Goal: Use online tool/utility: Utilize a website feature to perform a specific function

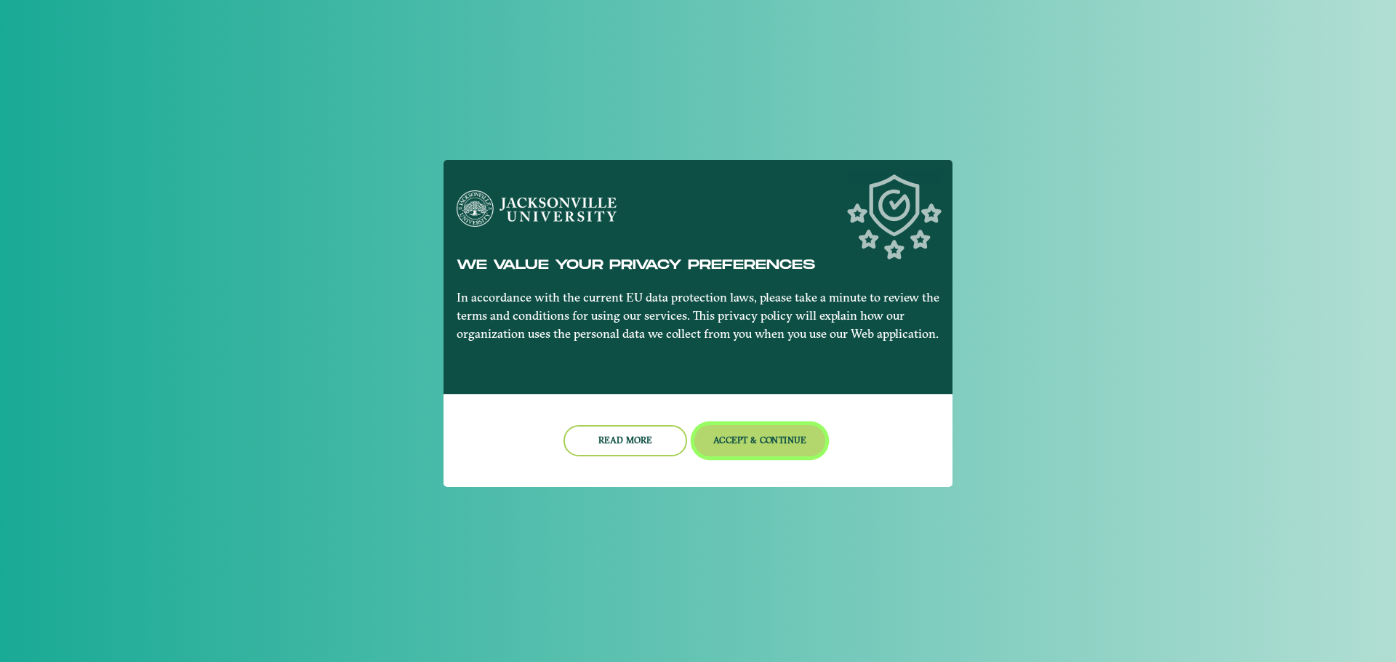
click at [731, 440] on button "Accept & Continue" at bounding box center [760, 440] width 132 height 31
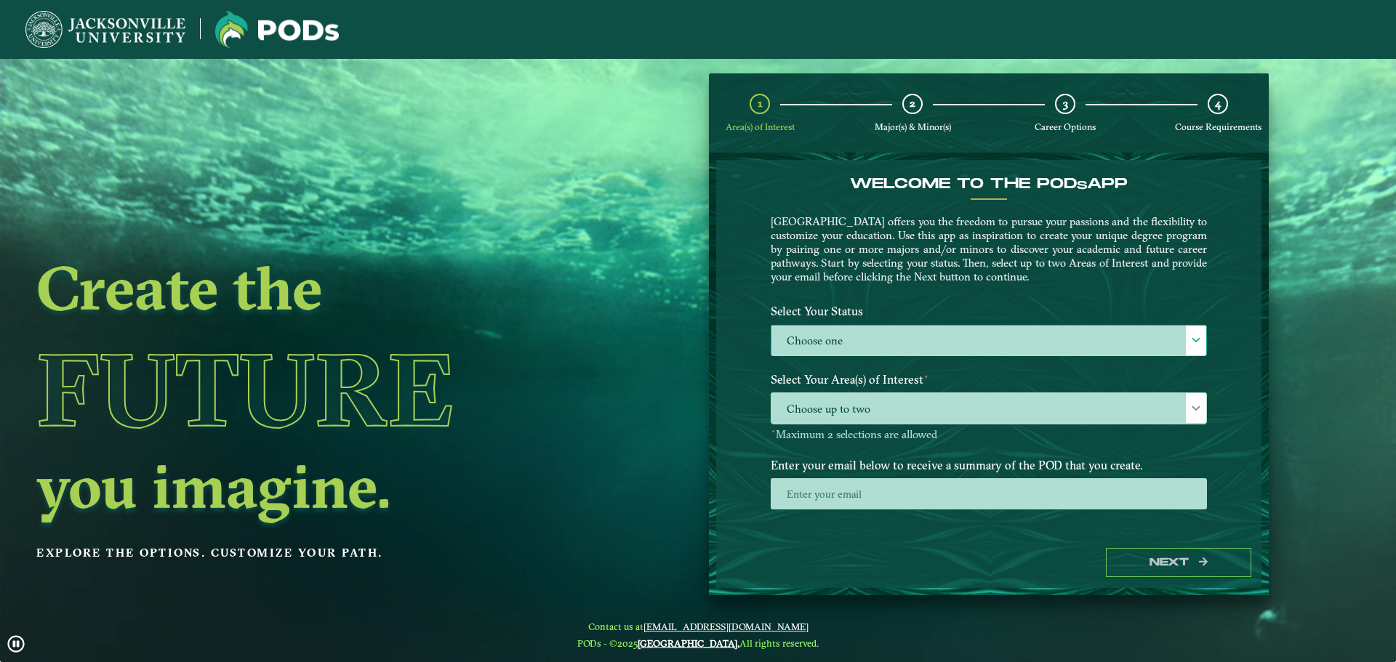
click at [985, 345] on label "Choose one" at bounding box center [988, 341] width 435 height 31
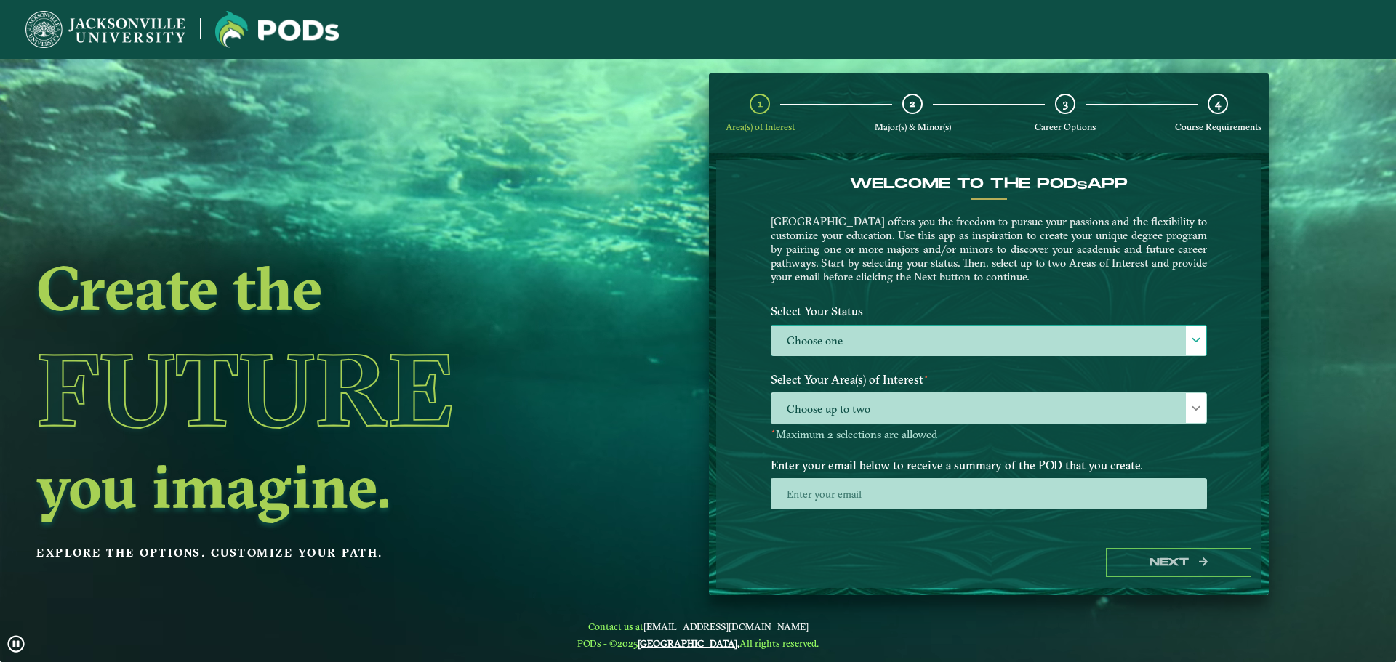
scroll to position [8, 67]
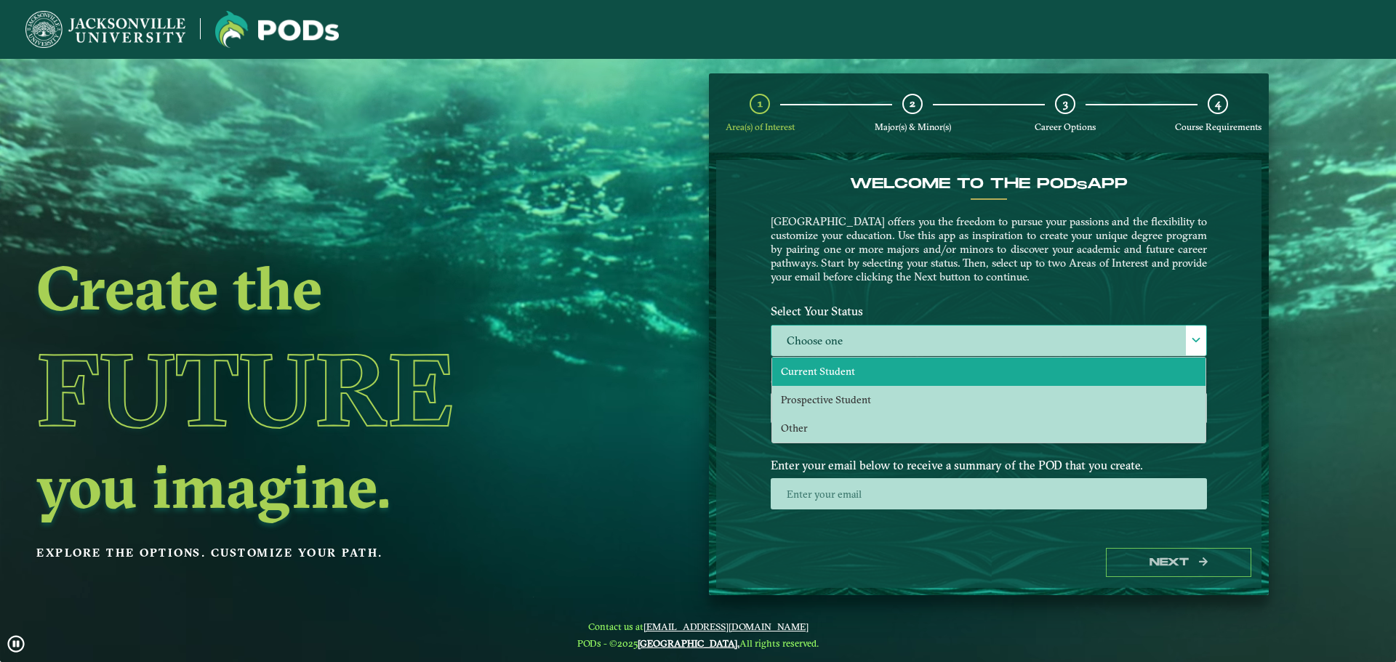
click at [953, 377] on li "Current Student" at bounding box center [988, 372] width 433 height 28
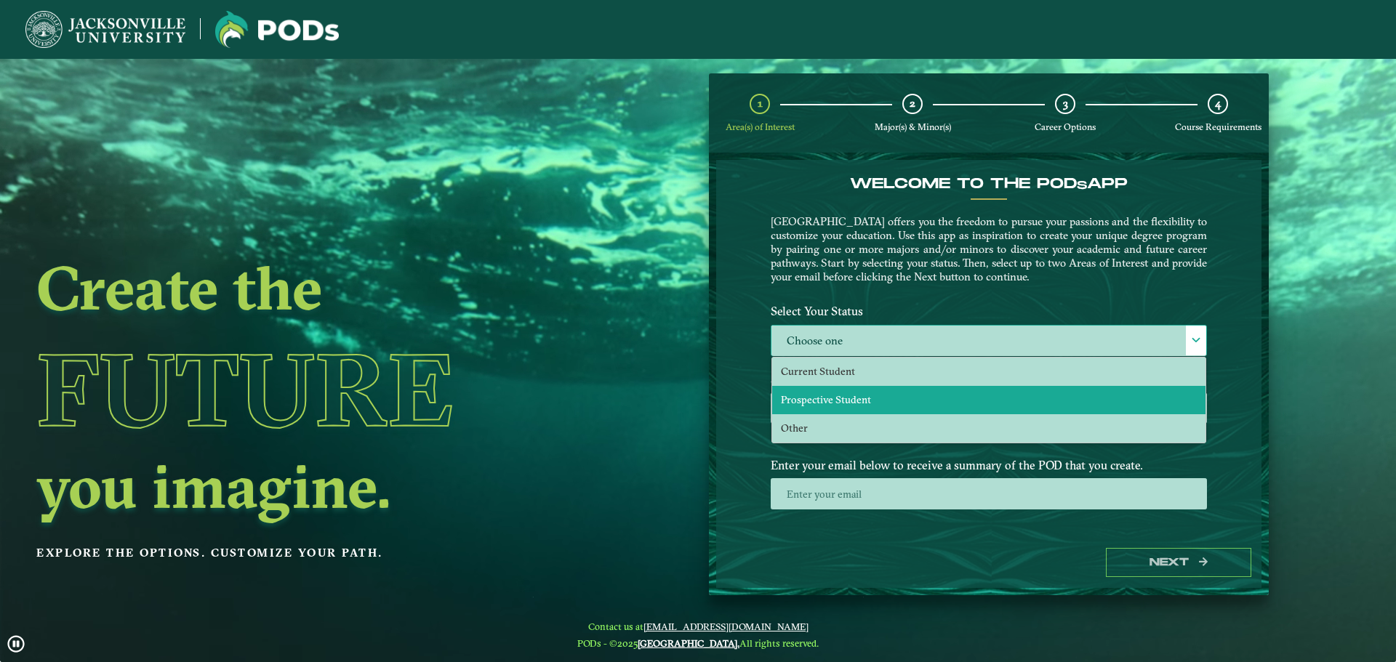
select select "[object Object]"
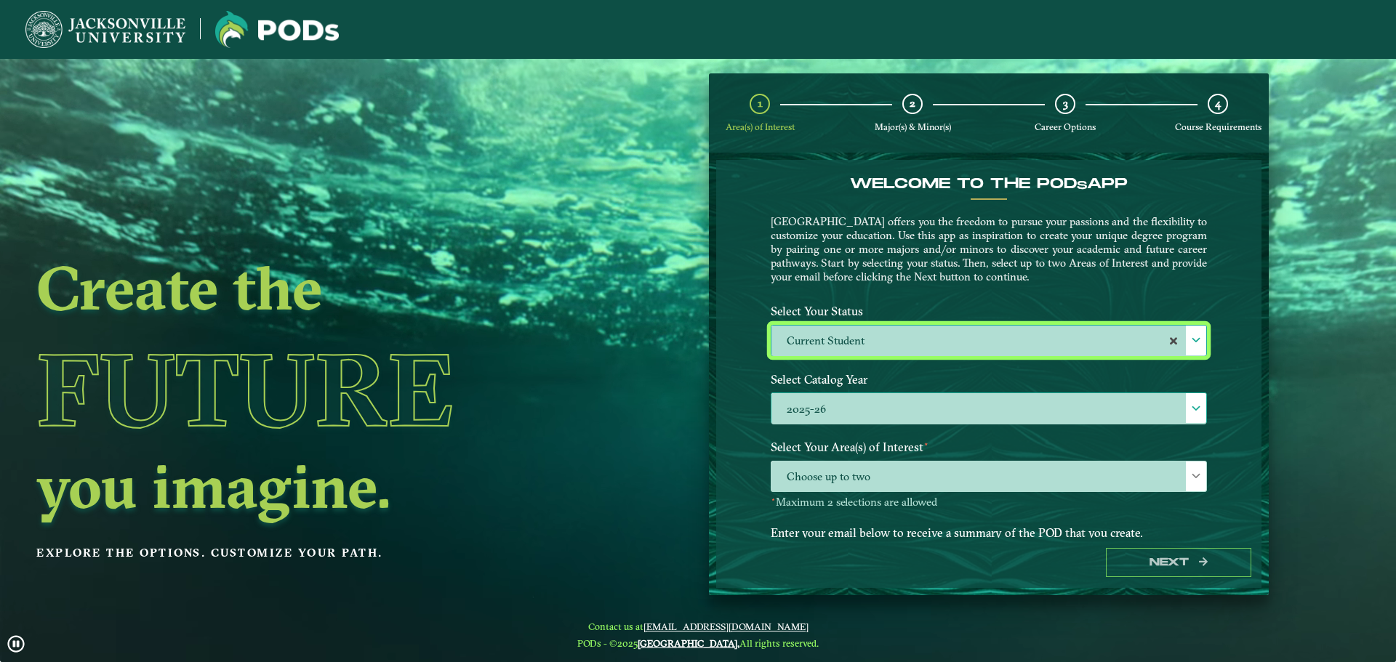
click at [836, 411] on label "2025-26" at bounding box center [988, 408] width 435 height 31
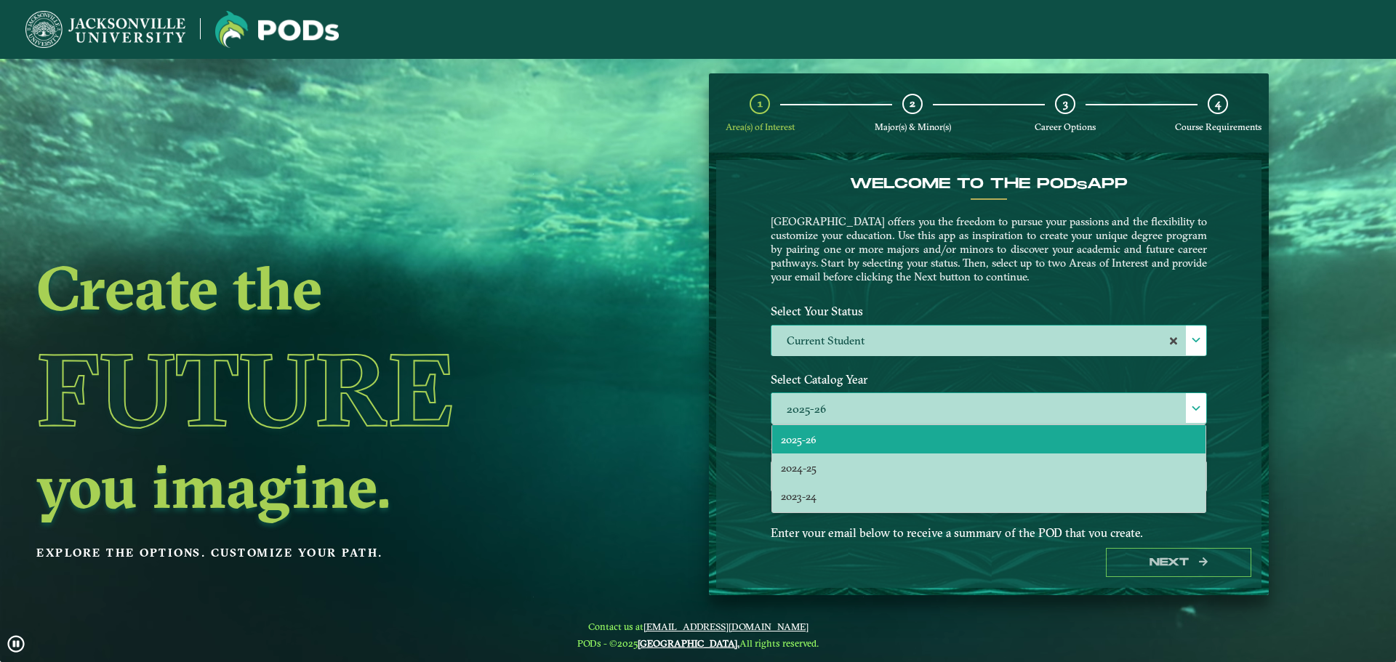
click at [836, 412] on label "2025-26" at bounding box center [988, 408] width 435 height 31
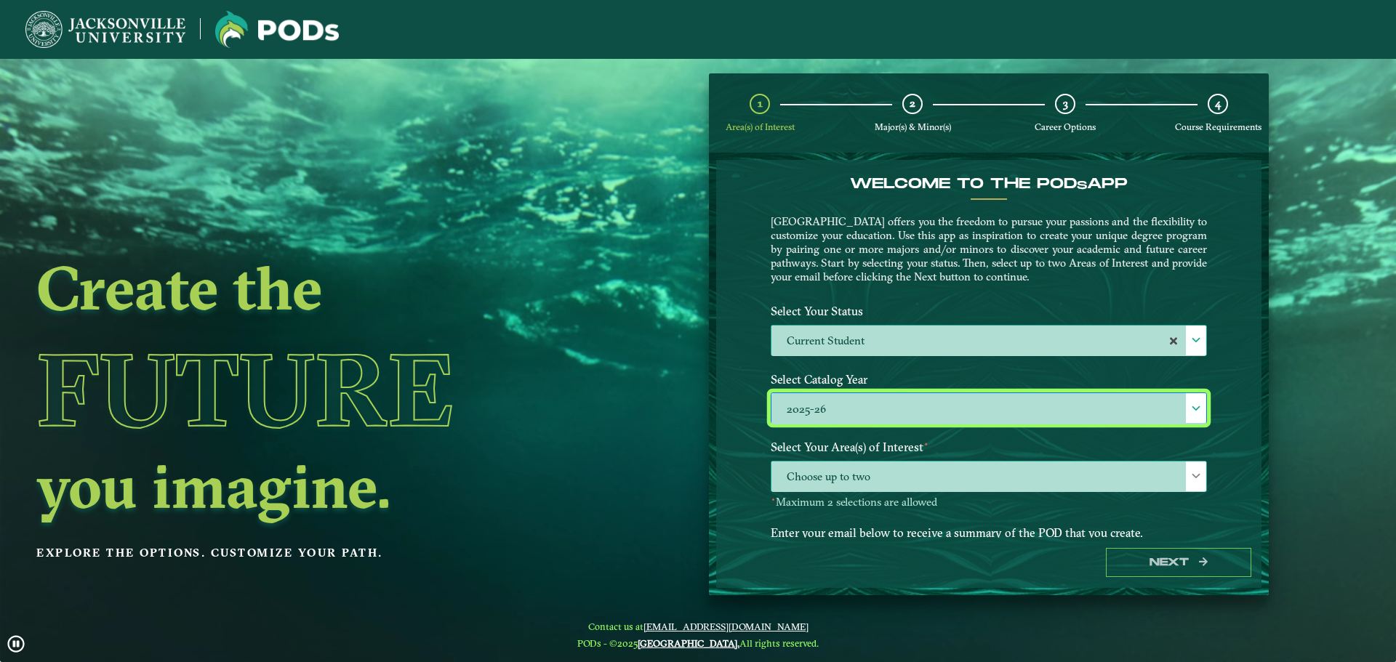
click at [896, 476] on span "Choose up to two" at bounding box center [988, 477] width 435 height 31
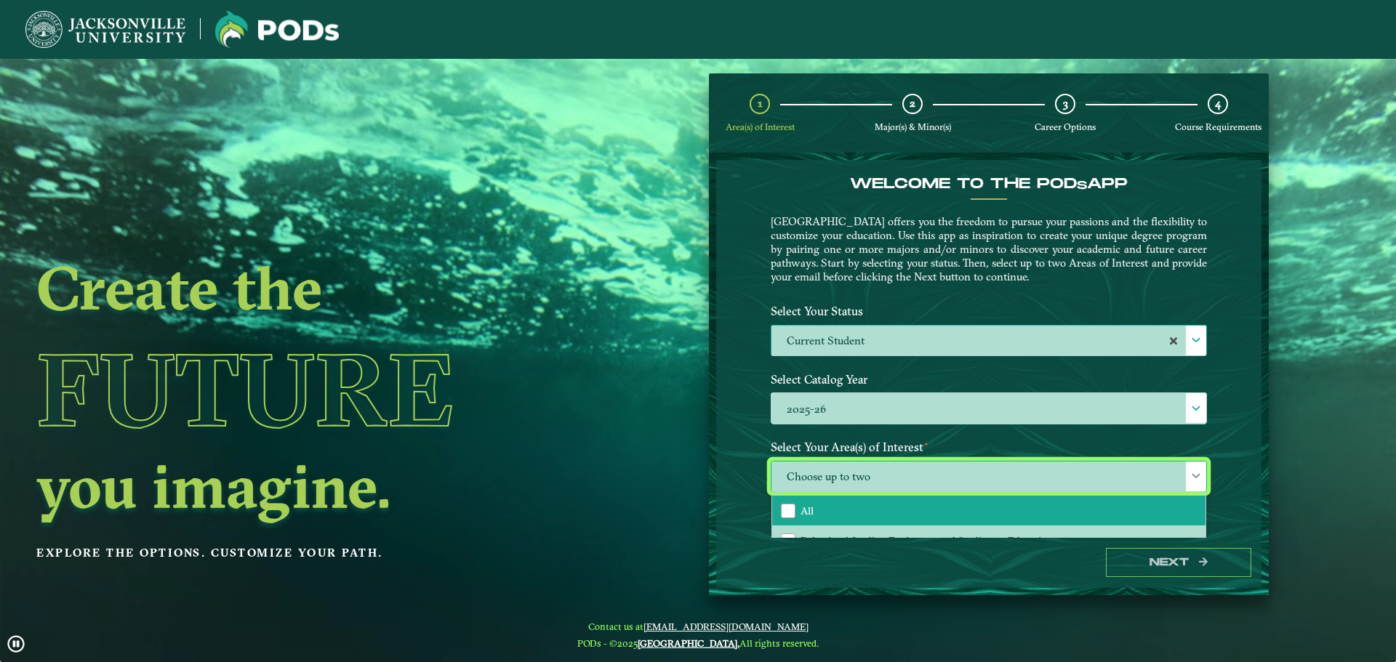
click at [881, 502] on li "All" at bounding box center [988, 511] width 433 height 31
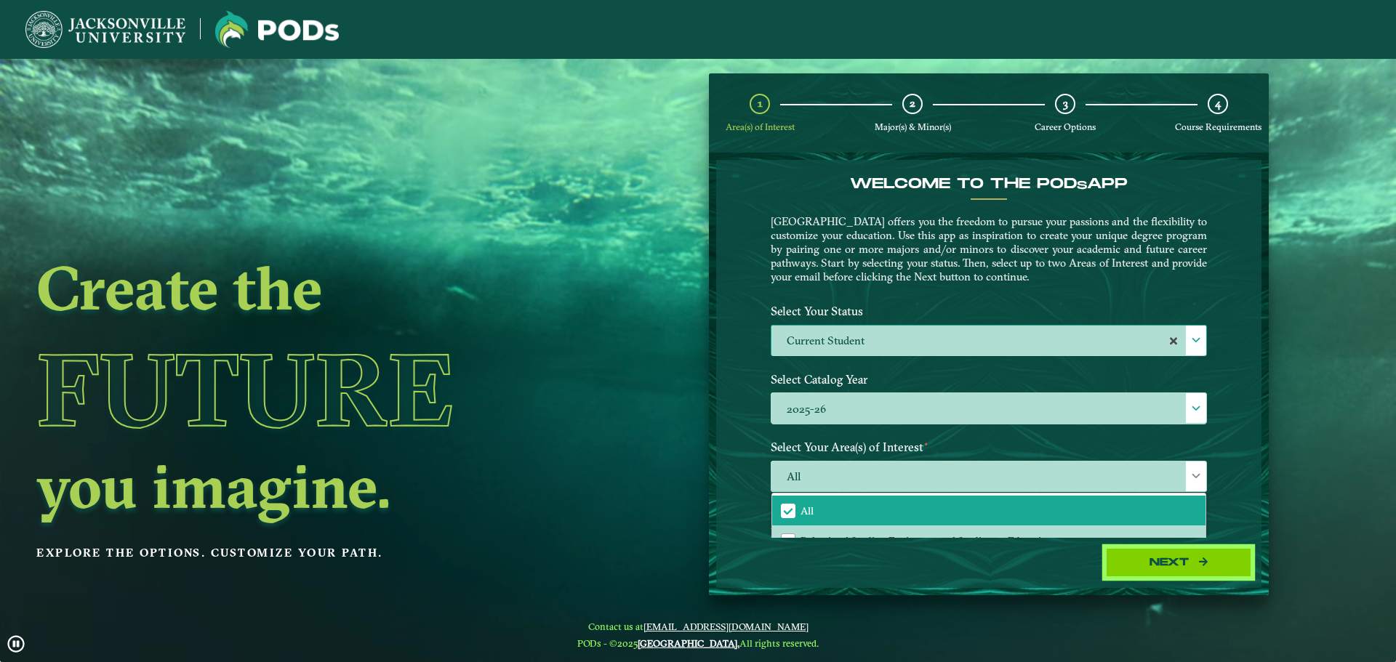
click at [1188, 556] on button "Next" at bounding box center [1178, 563] width 145 height 30
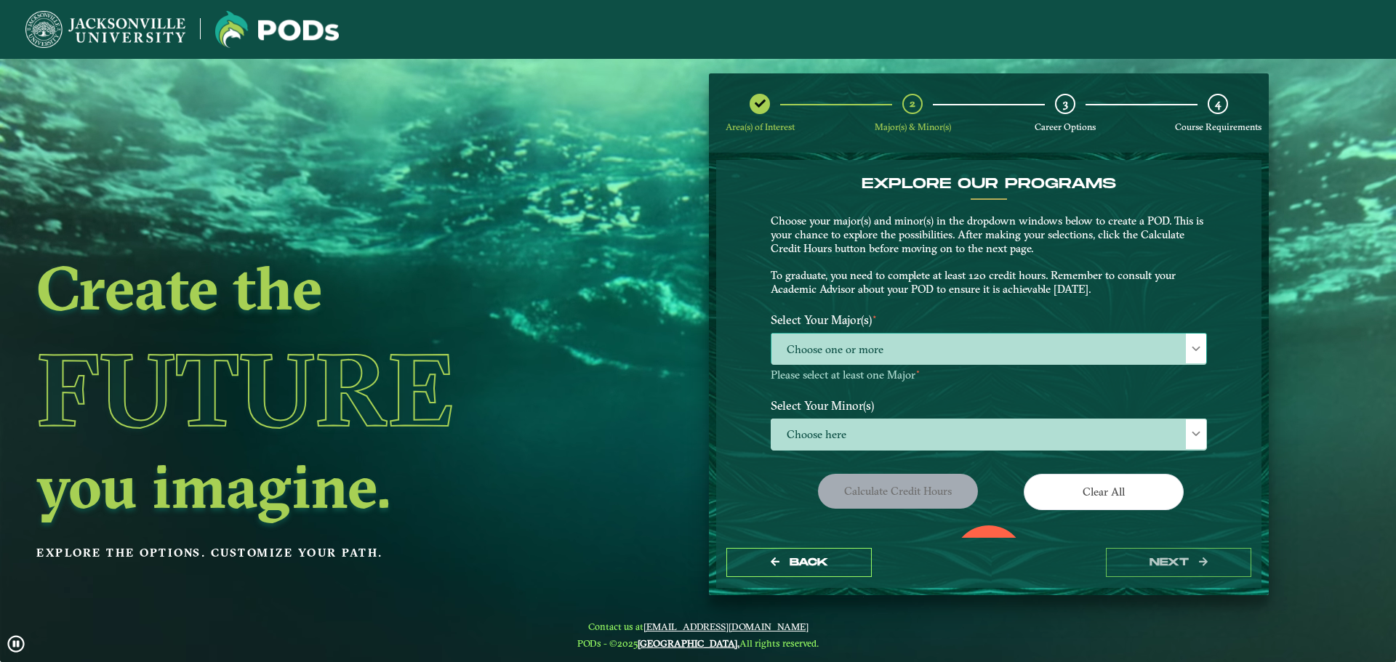
click at [921, 346] on span "Choose one or more" at bounding box center [988, 349] width 435 height 31
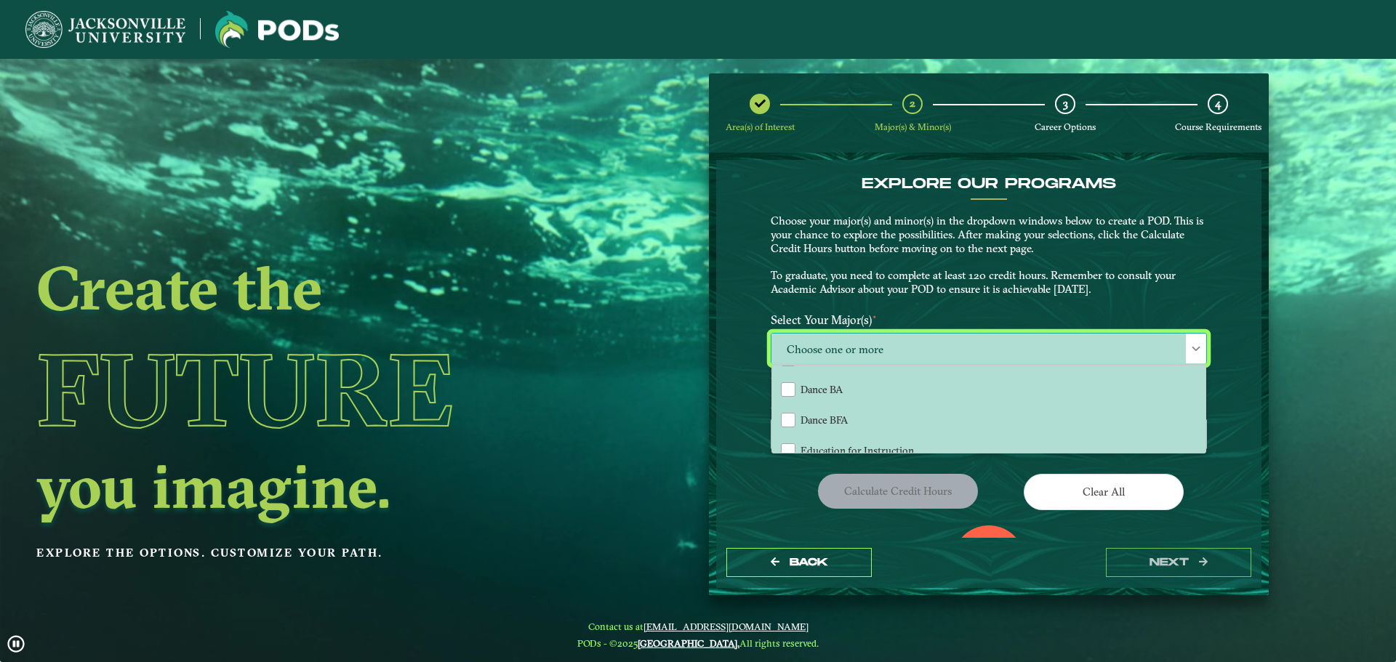
scroll to position [436, 0]
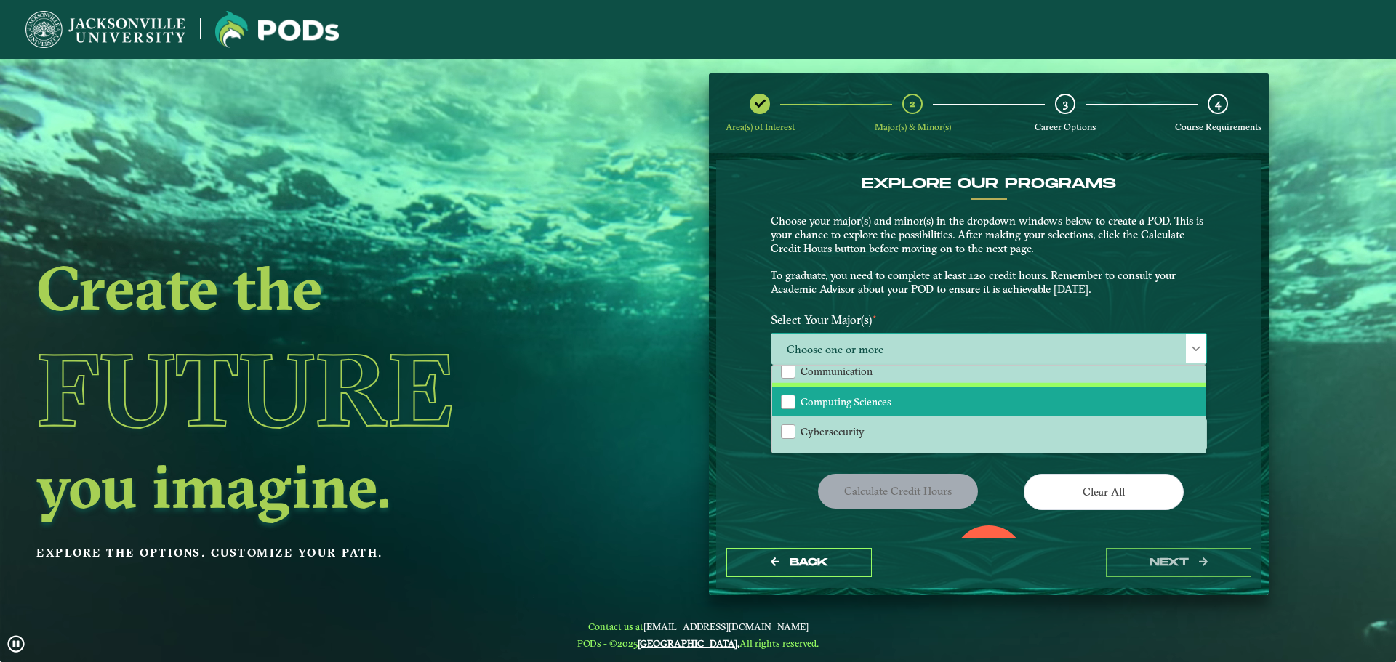
click at [885, 406] on span "Computing Sciences" at bounding box center [846, 402] width 91 height 13
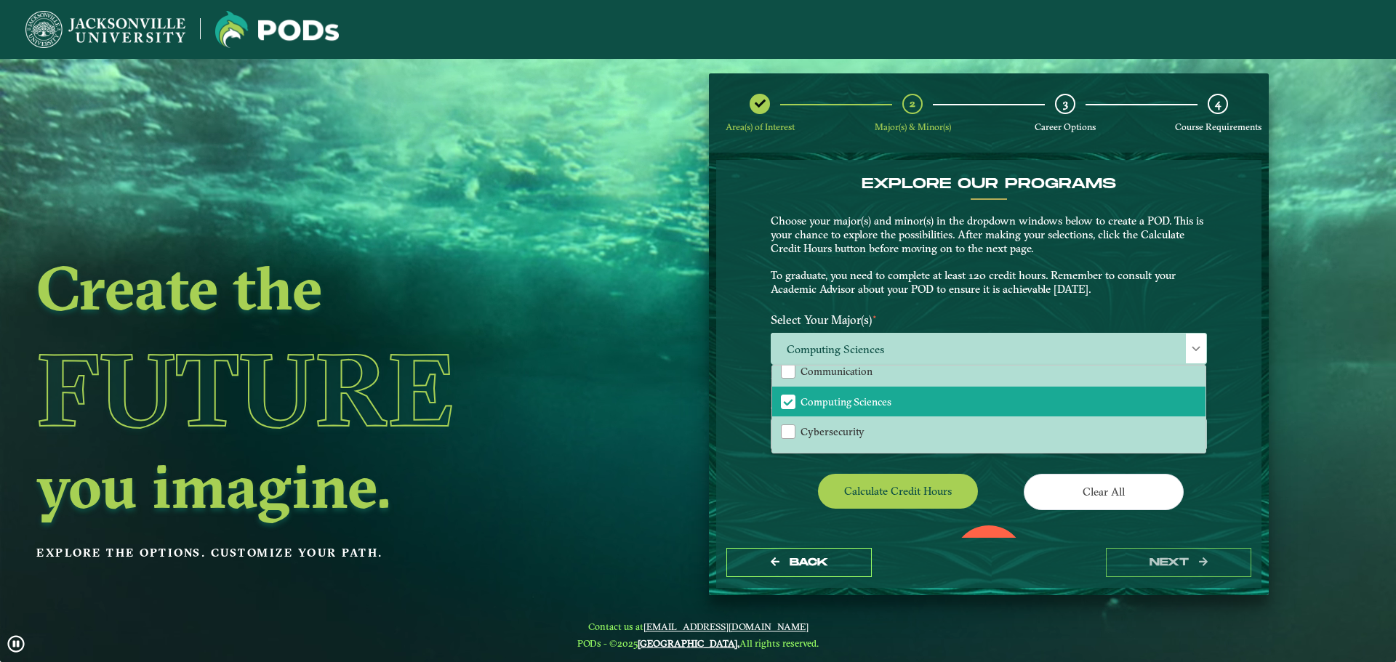
click at [775, 487] on div "Calculate credit hours" at bounding box center [874, 494] width 229 height 41
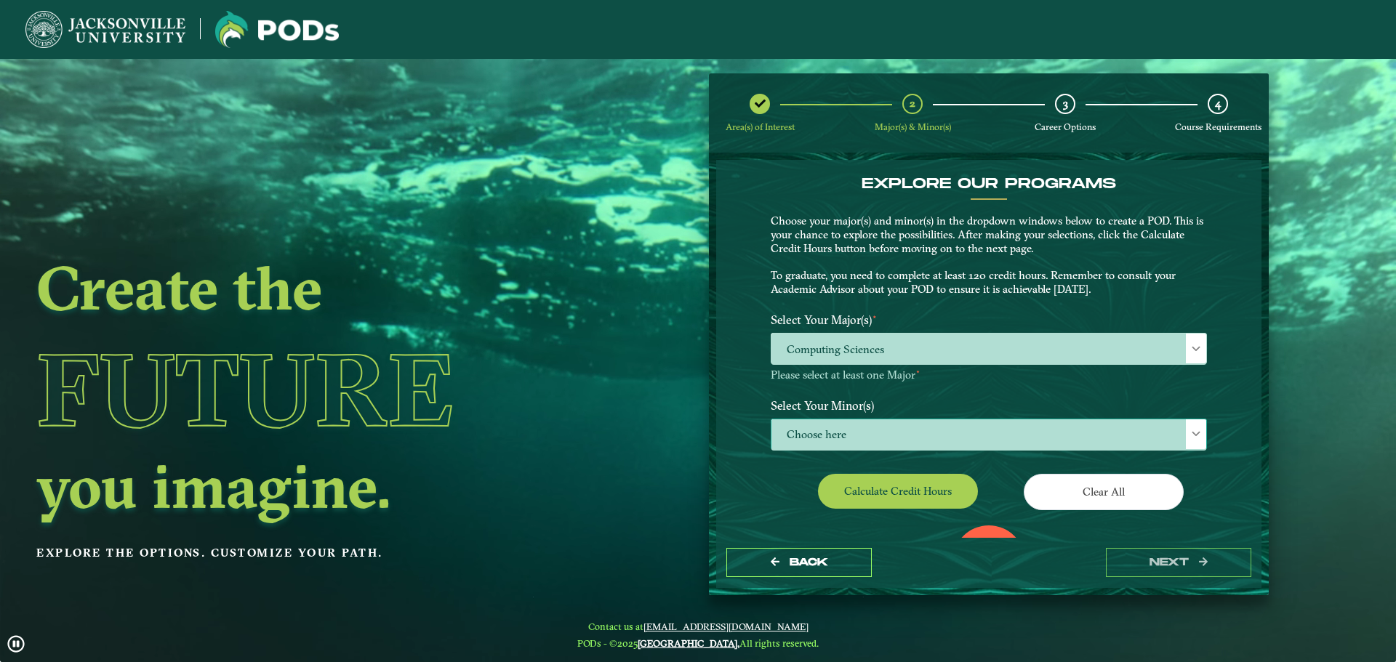
click at [834, 425] on span "Choose here" at bounding box center [988, 435] width 435 height 31
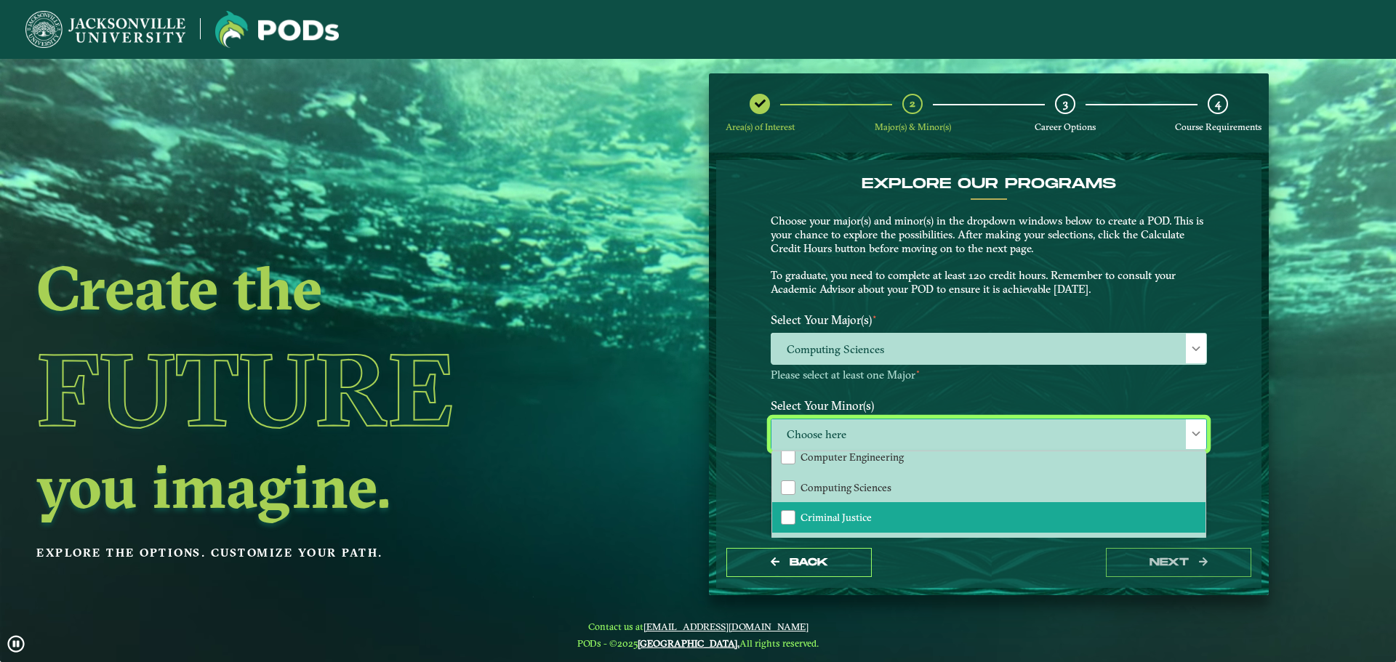
scroll to position [509, 0]
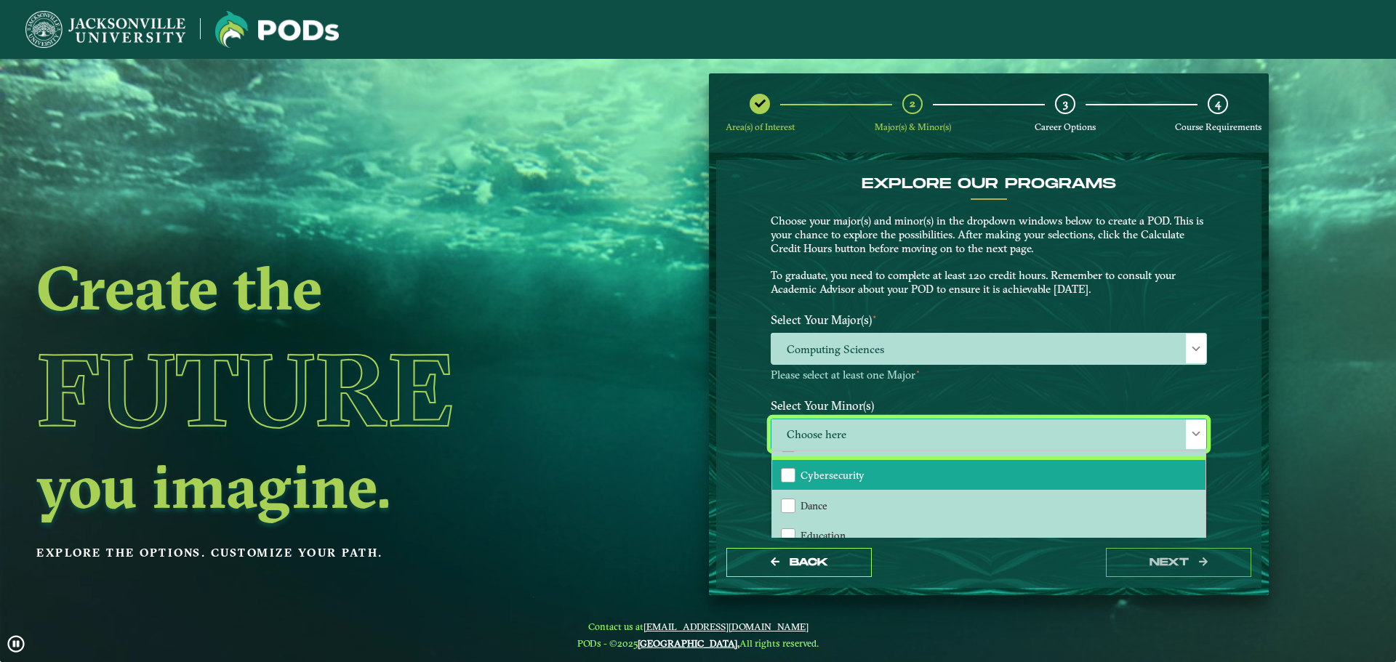
click at [898, 481] on li "Cybersecurity" at bounding box center [988, 475] width 433 height 31
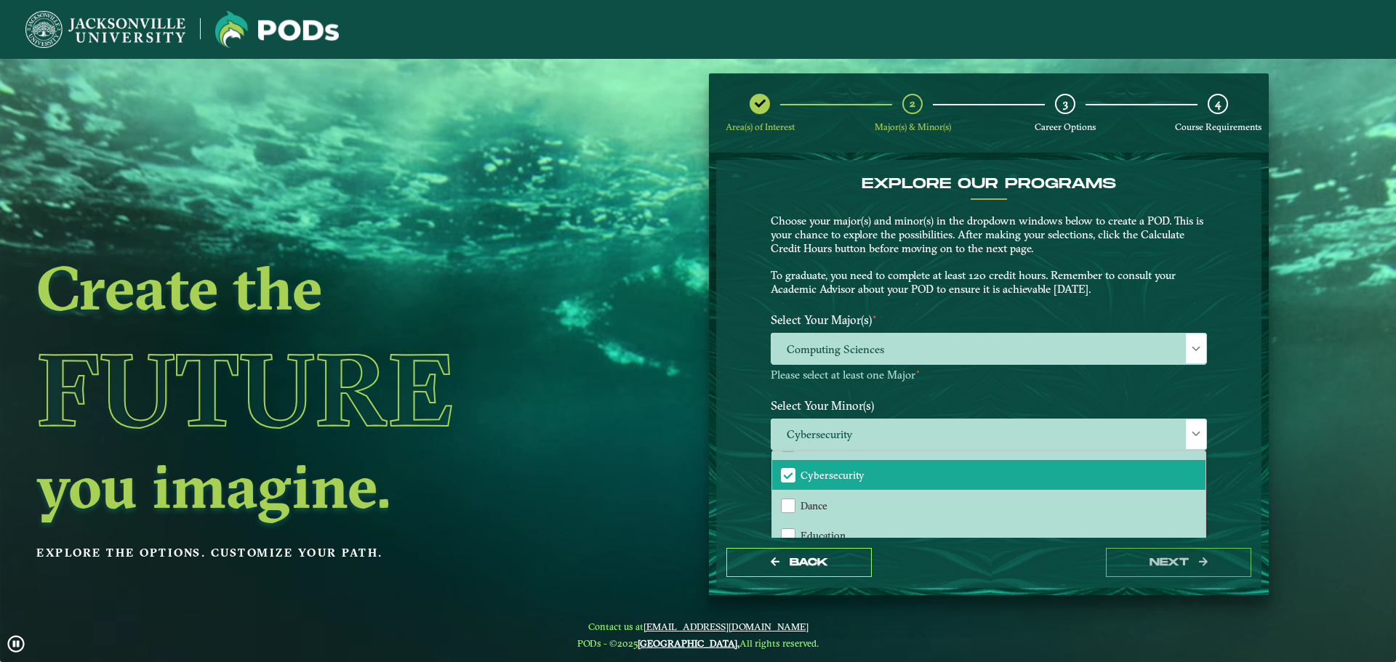
drag, startPoint x: 990, startPoint y: 561, endPoint x: 1232, endPoint y: 591, distance: 243.2
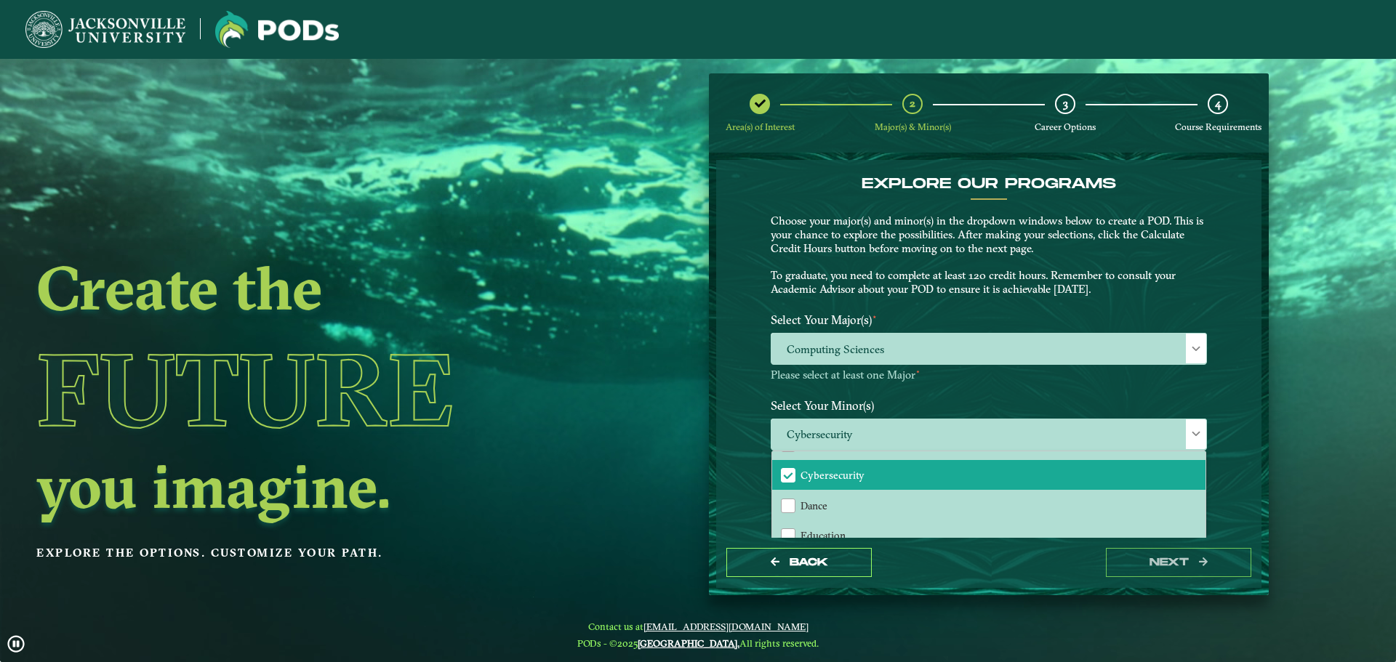
click at [992, 561] on div "Back next" at bounding box center [988, 563] width 545 height 50
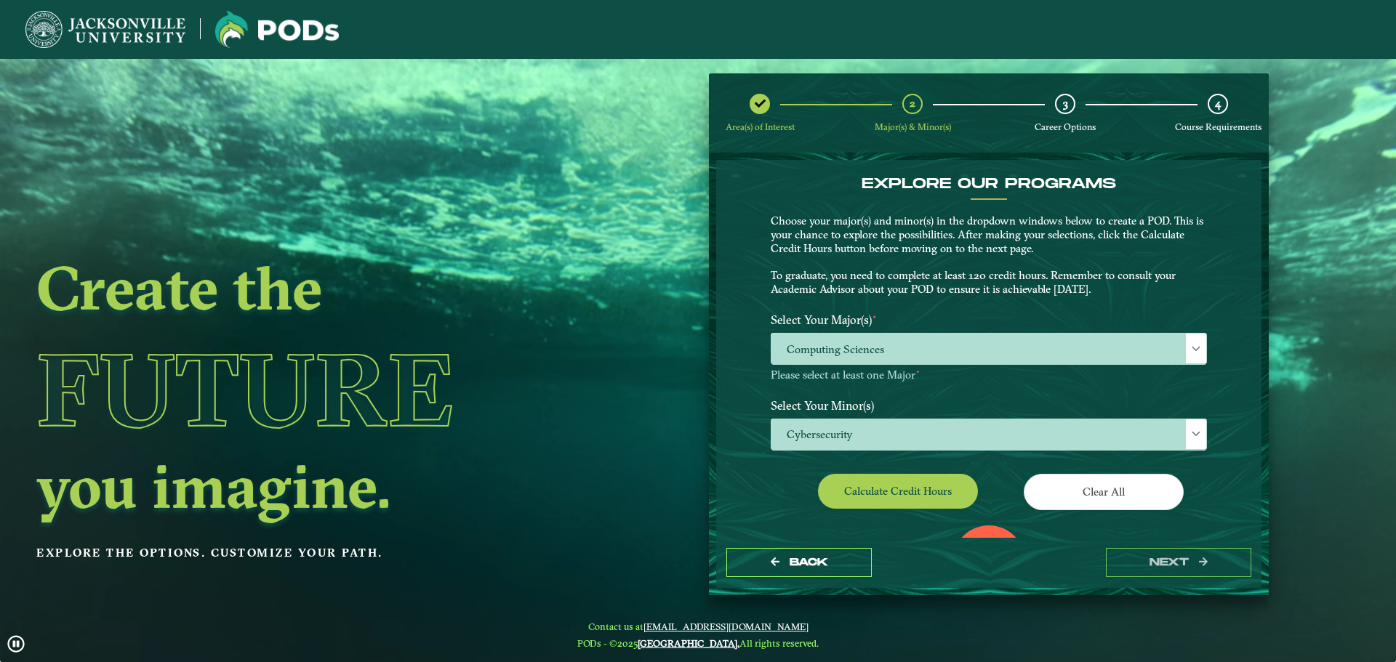
drag, startPoint x: 825, startPoint y: 474, endPoint x: 880, endPoint y: 497, distance: 59.0
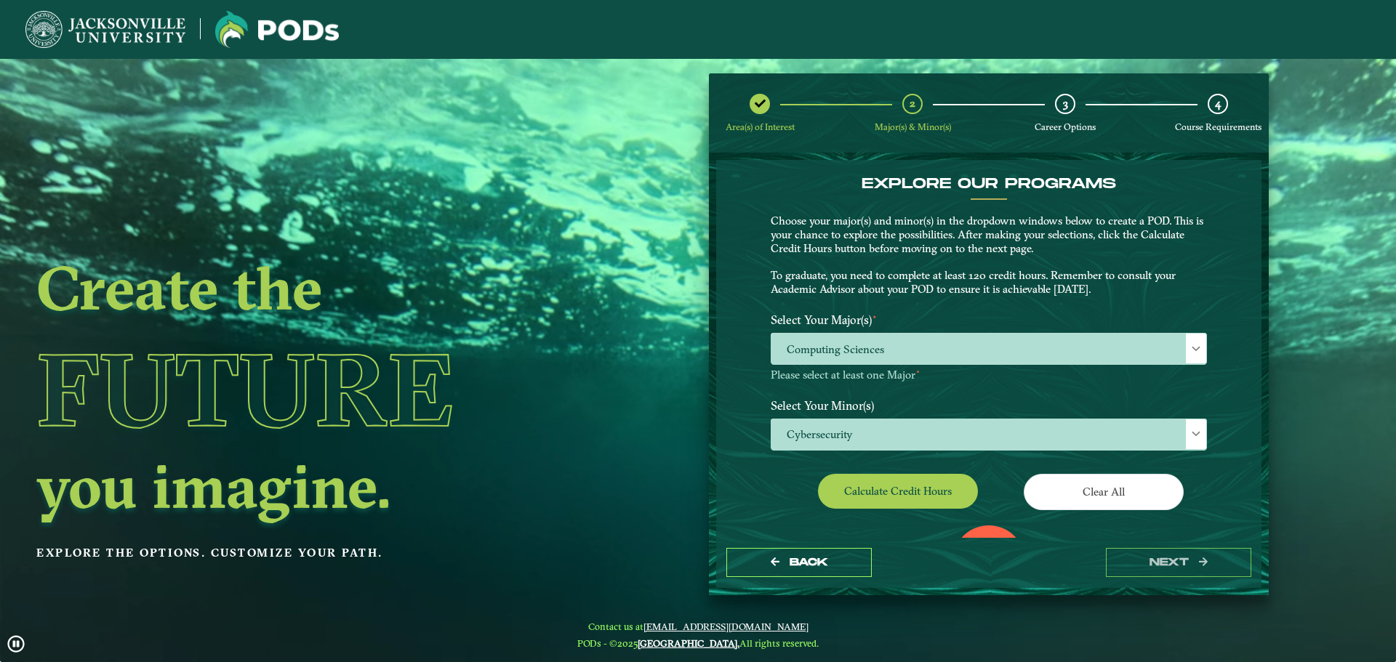
click at [826, 474] on div "Calculate credit hours" at bounding box center [874, 494] width 229 height 41
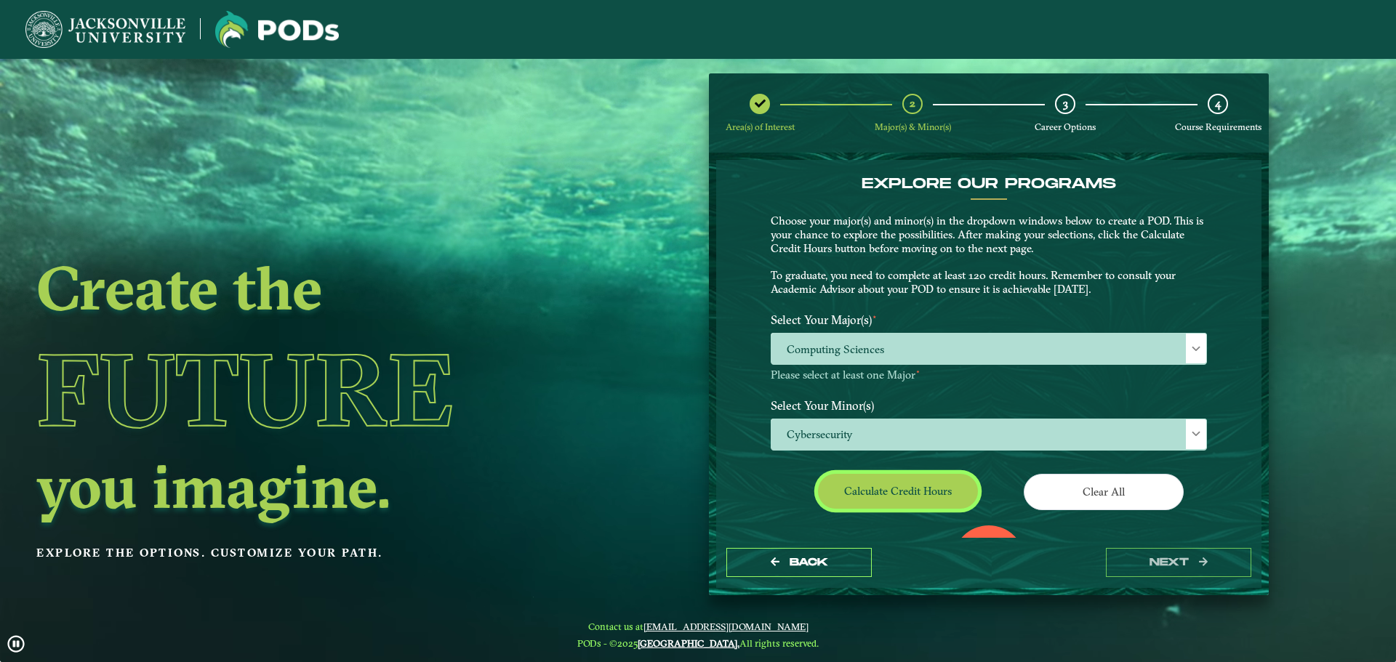
click at [889, 494] on button "Calculate credit hours" at bounding box center [898, 491] width 160 height 34
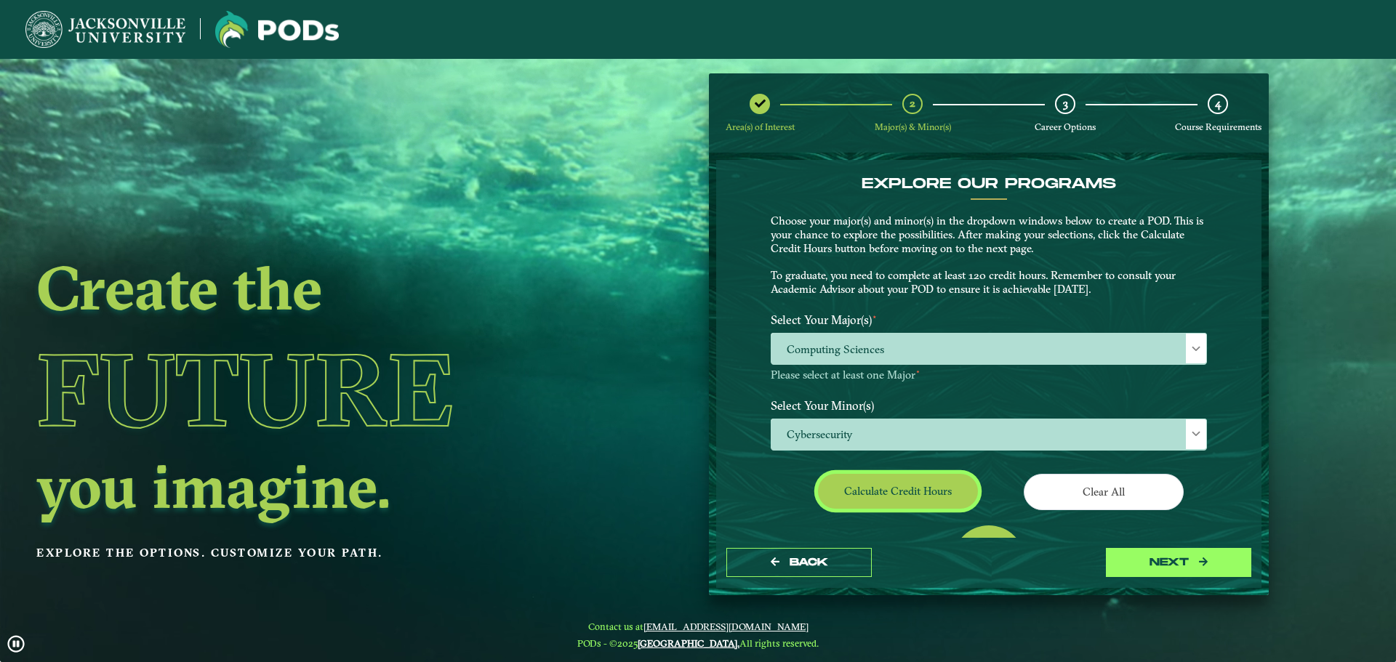
scroll to position [84, 0]
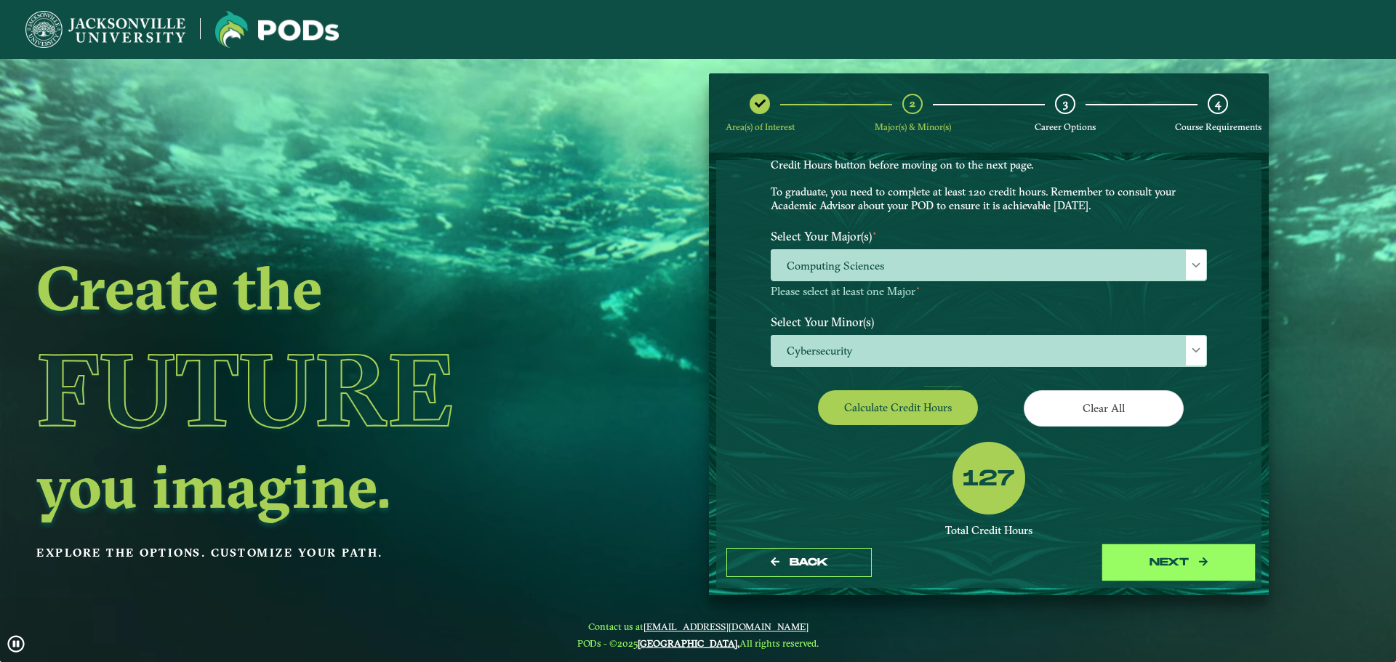
click at [1192, 562] on button "next" at bounding box center [1178, 563] width 145 height 30
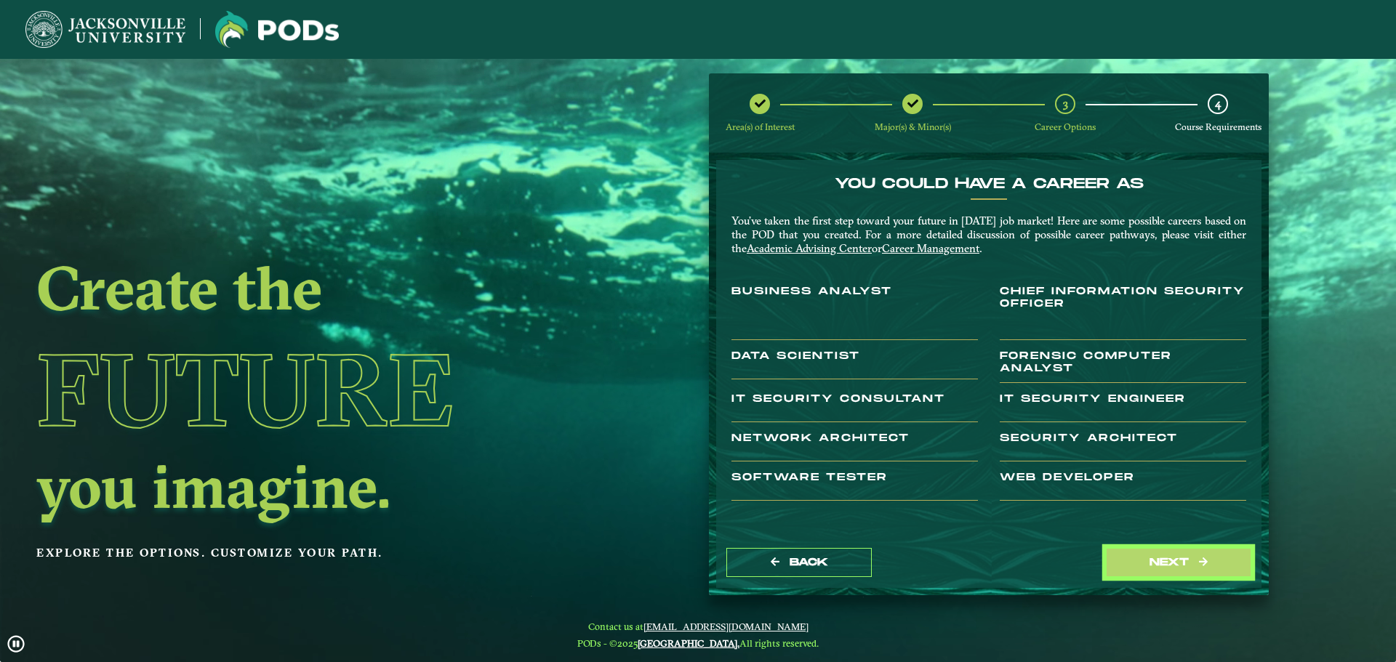
click at [1192, 562] on button "next" at bounding box center [1178, 563] width 145 height 30
